Goal: Information Seeking & Learning: Learn about a topic

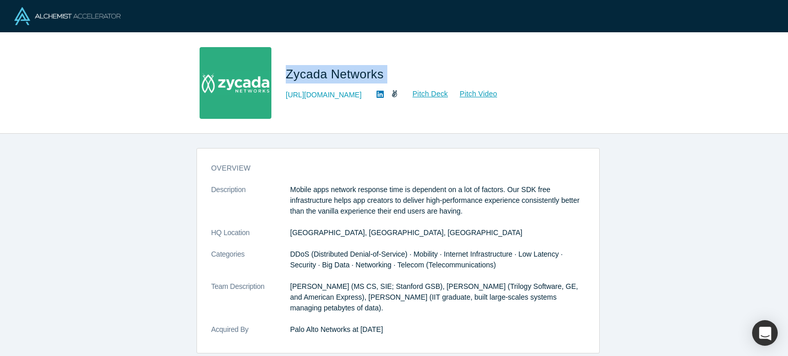
click at [379, 95] on icon at bounding box center [379, 94] width 7 height 8
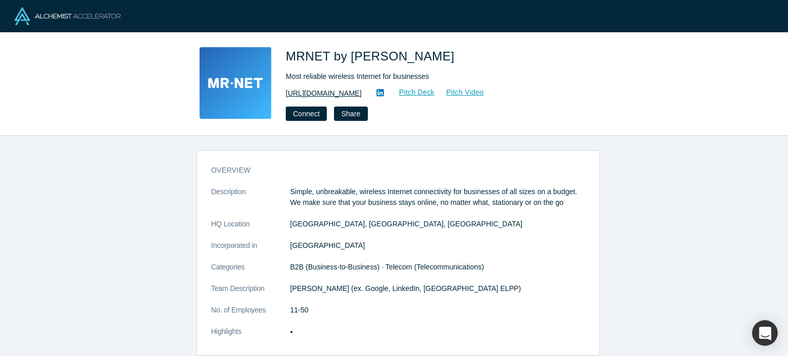
click at [328, 92] on link "http://mrnet.us/" at bounding box center [324, 93] width 76 height 11
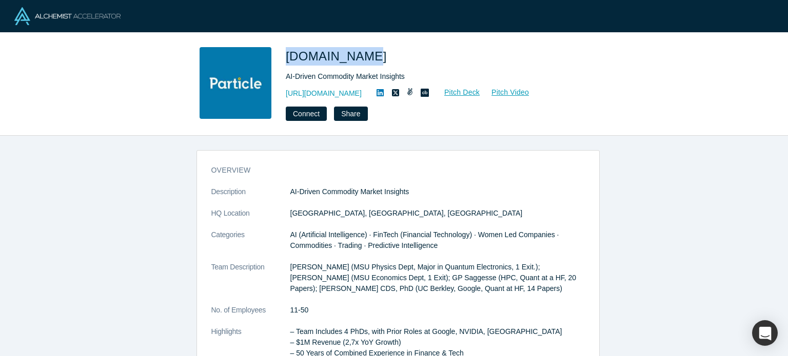
drag, startPoint x: 287, startPoint y: 53, endPoint x: 350, endPoint y: 58, distance: 62.7
click at [350, 58] on span "Particle.One" at bounding box center [338, 56] width 105 height 14
copy span "Particle.One"
click at [322, 91] on link "http://particle.one" at bounding box center [324, 93] width 76 height 11
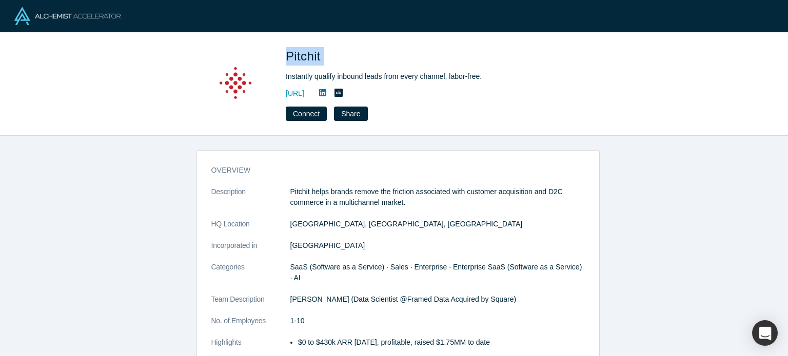
drag, startPoint x: 287, startPoint y: 51, endPoint x: 330, endPoint y: 56, distance: 43.9
click at [330, 56] on h1 "Pitchit" at bounding box center [429, 56] width 287 height 18
click at [323, 55] on span "Pitchit" at bounding box center [305, 56] width 38 height 14
click at [306, 57] on span "Pitchit" at bounding box center [305, 56] width 38 height 14
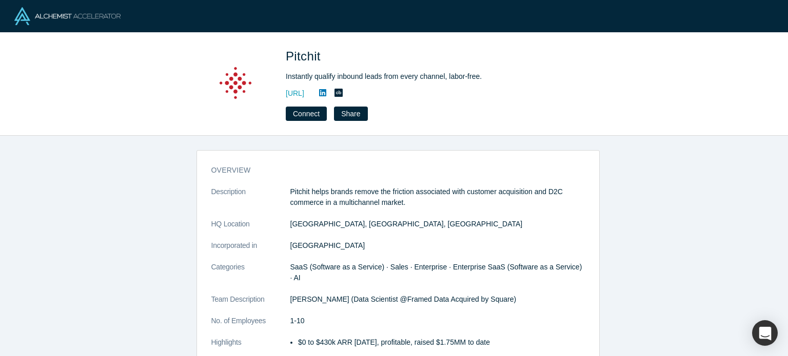
click at [306, 57] on span "Pitchit" at bounding box center [305, 56] width 38 height 14
copy span "Pitchit"
click at [304, 96] on link "https://pitchit.ai/" at bounding box center [295, 93] width 18 height 11
